Goal: Task Accomplishment & Management: Manage account settings

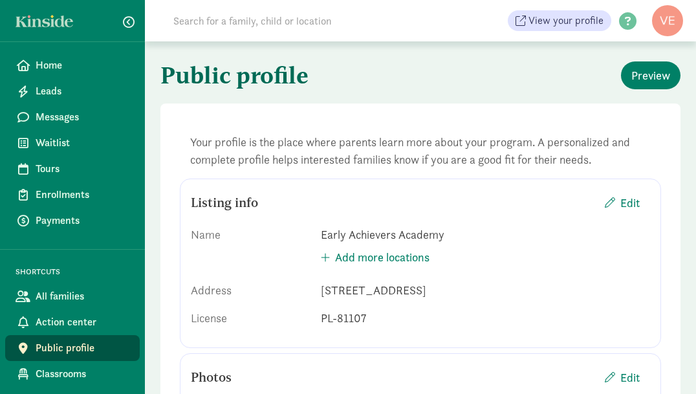
click at [58, 87] on span "Leads" at bounding box center [83, 91] width 94 height 16
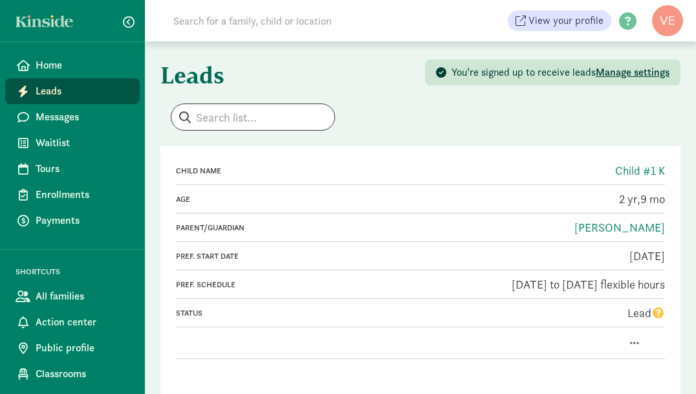
click at [61, 112] on span "Messages" at bounding box center [83, 117] width 94 height 16
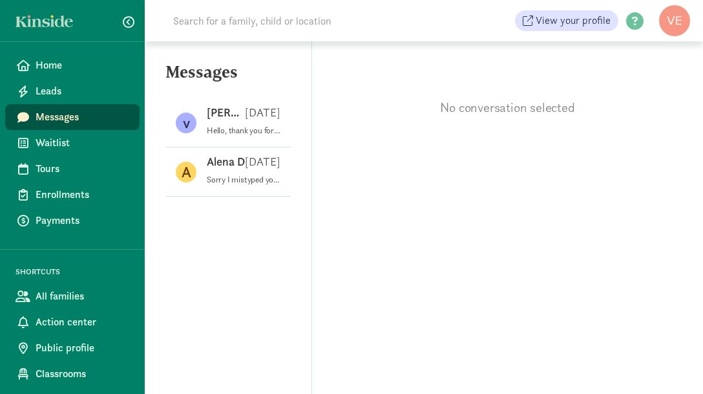
click at [78, 149] on span "Waitlist" at bounding box center [83, 143] width 94 height 16
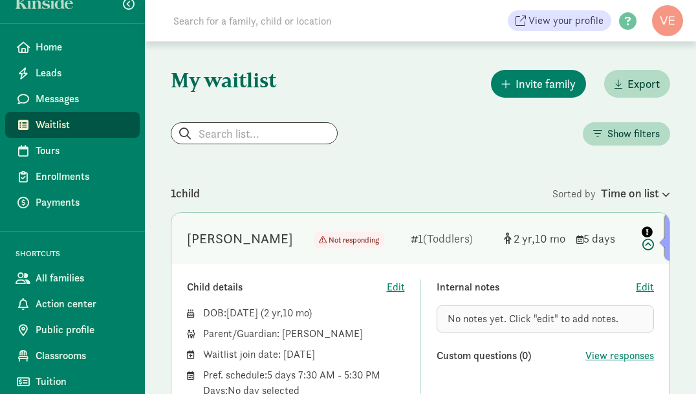
click at [650, 242] on icon at bounding box center [646, 236] width 16 height 27
click at [649, 246] on icon at bounding box center [646, 236] width 16 height 27
click at [646, 231] on icon "info" at bounding box center [646, 231] width 11 height 11
click at [665, 237] on div at bounding box center [665, 242] width 11 height 11
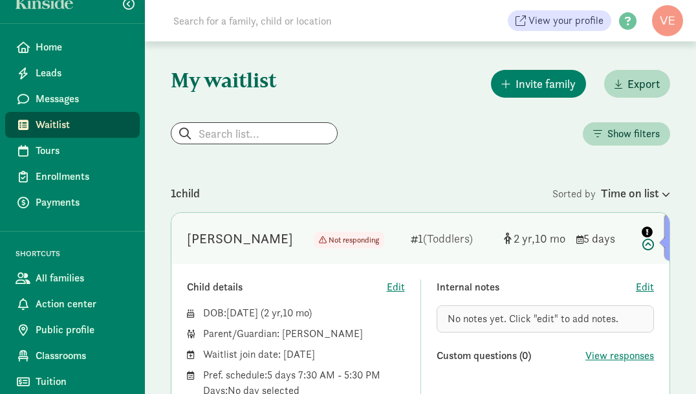
click at [667, 190] on icon at bounding box center [664, 194] width 11 height 8
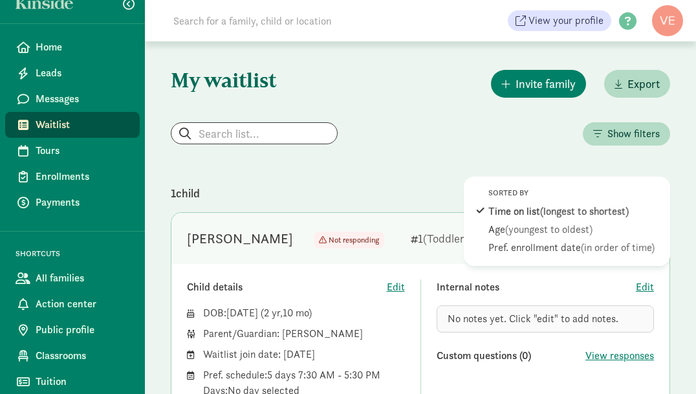
click at [384, 164] on div "My waitlist Invite family Export Show filters Filters Reset Status  Active - n…" at bounding box center [420, 309] width 551 height 536
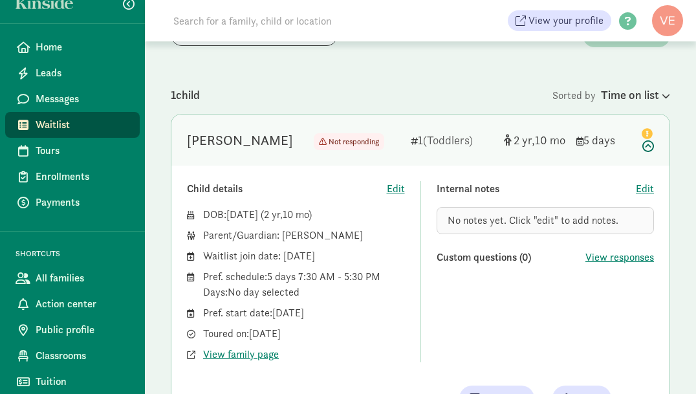
scroll to position [103, 0]
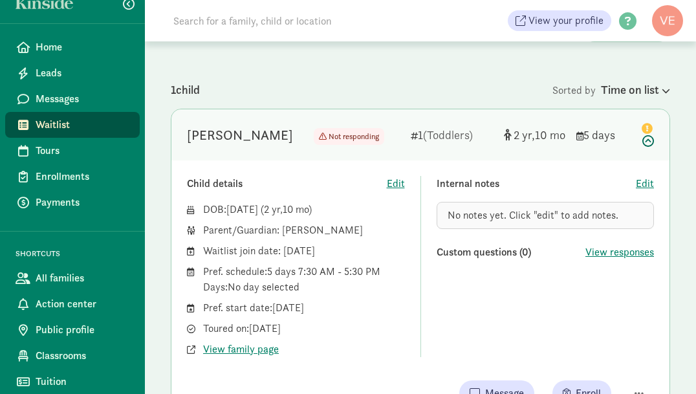
click at [50, 153] on span "Tours" at bounding box center [83, 151] width 94 height 16
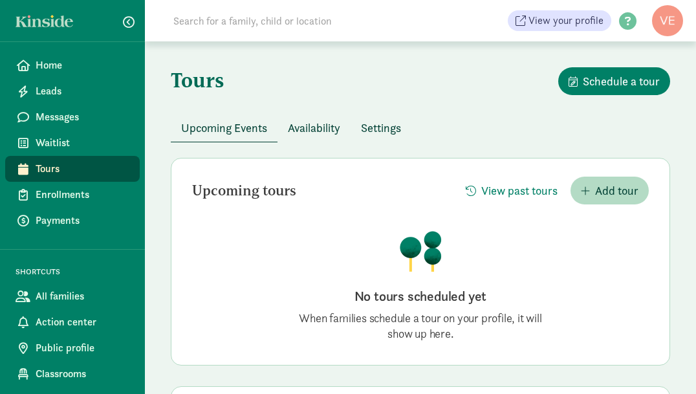
click at [25, 69] on icon at bounding box center [23, 65] width 13 height 12
